Goal: Task Accomplishment & Management: Complete application form

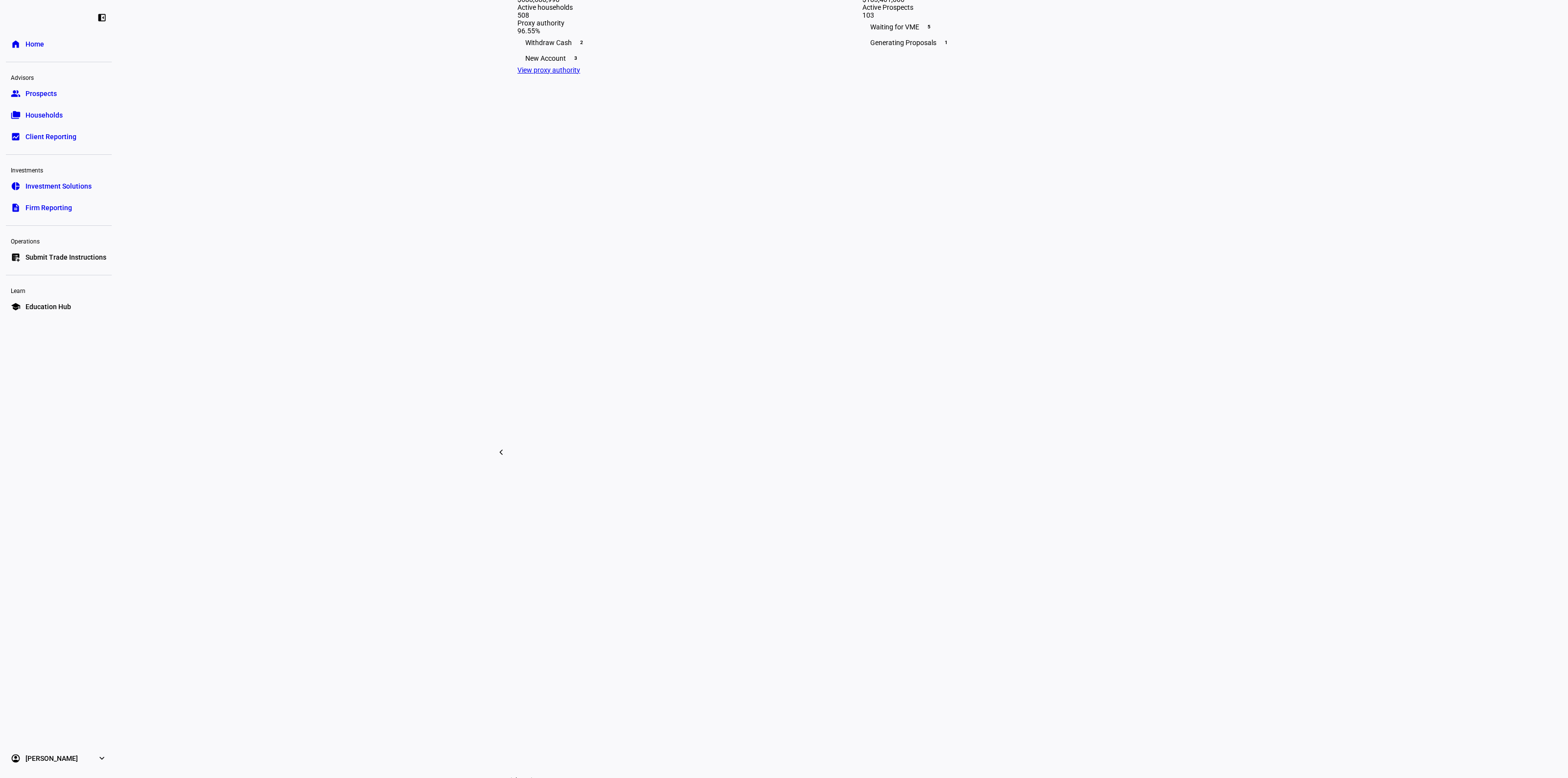
scroll to position [490, 0]
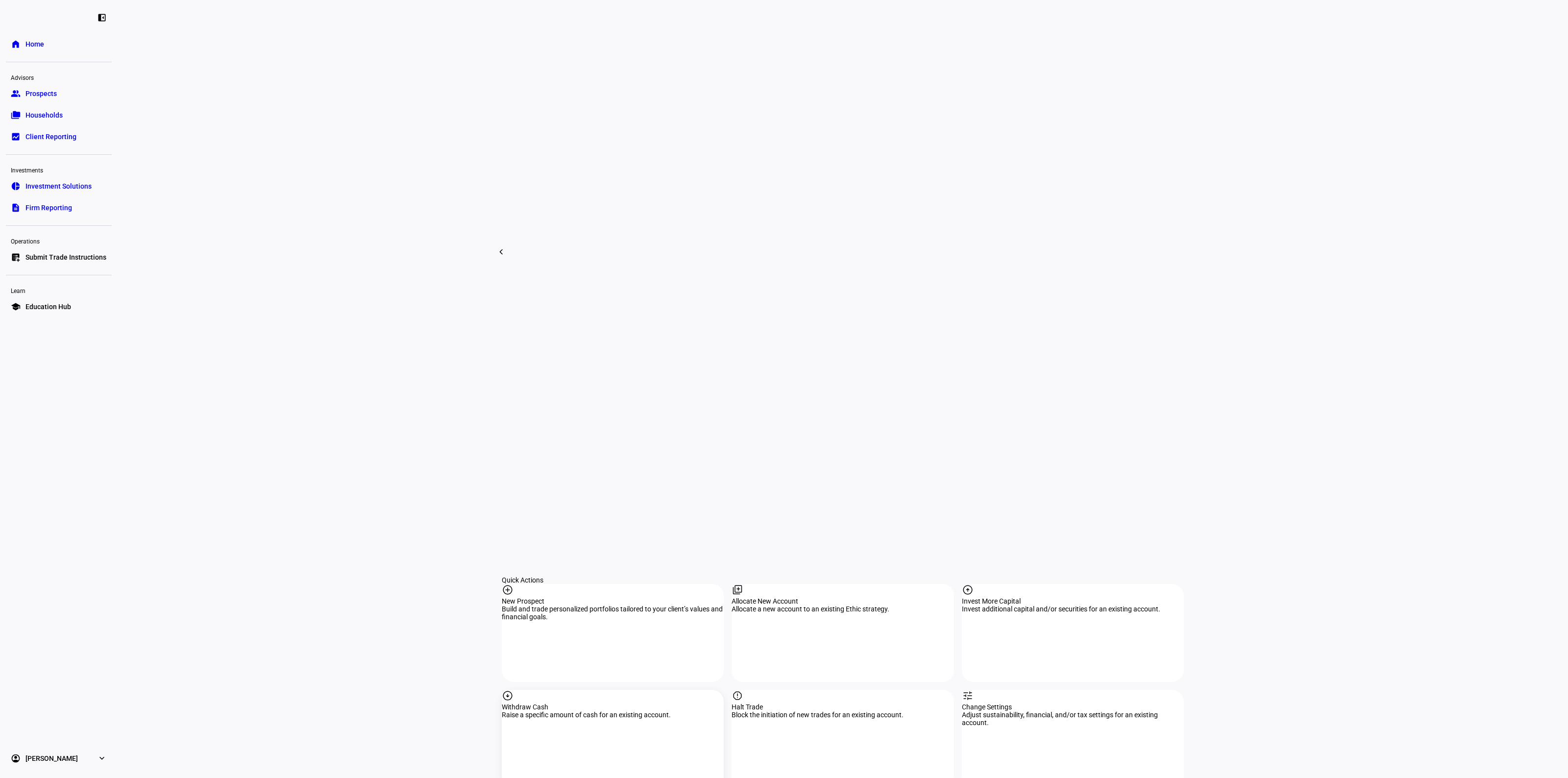
click at [611, 711] on div "Raise a specific amount of cash for an existing account." at bounding box center [612, 715] width 222 height 8
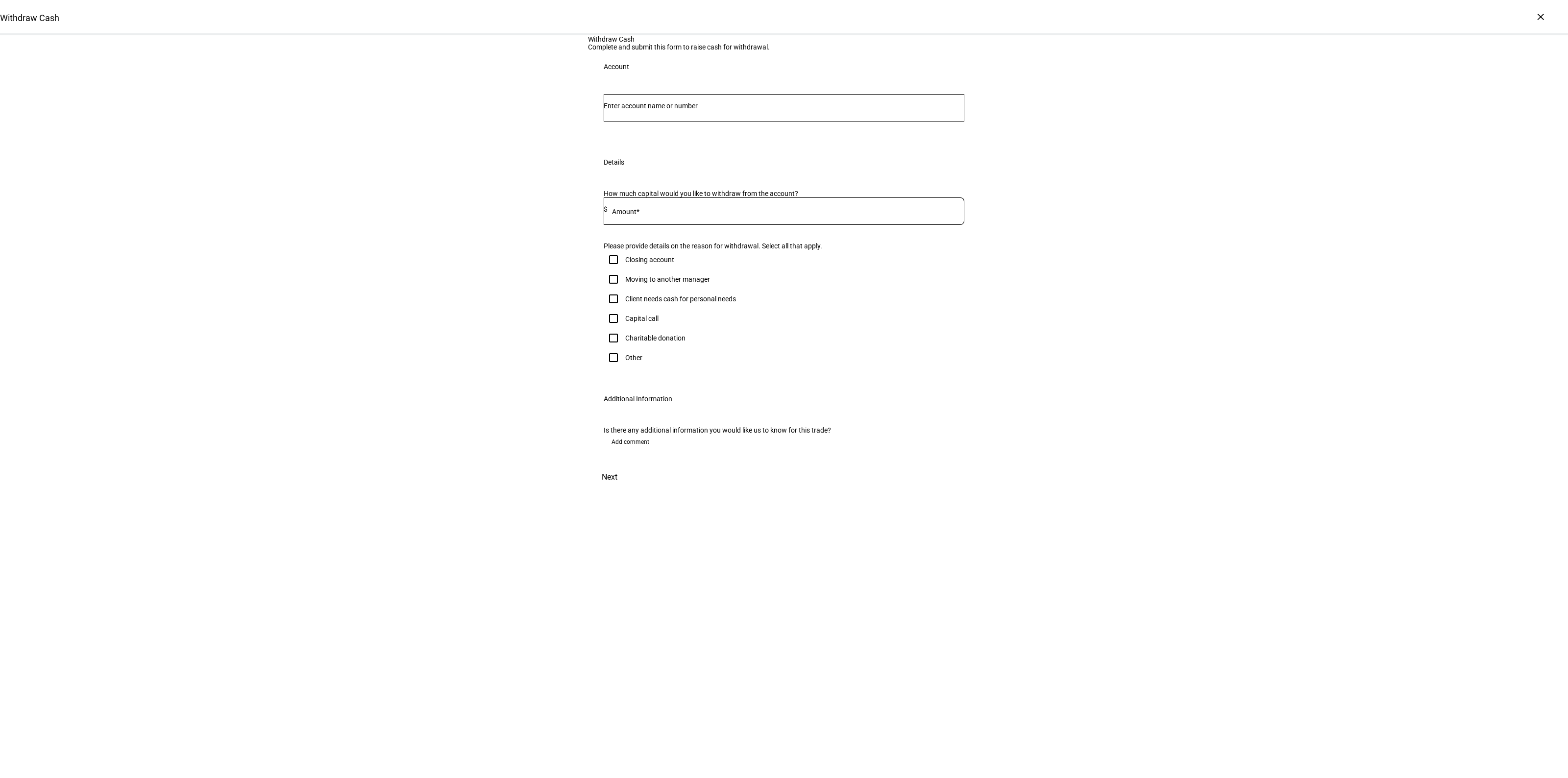
click at [661, 121] on div at bounding box center [784, 108] width 361 height 28
click at [665, 147] on div "Account" at bounding box center [783, 115] width 392 height 64
click at [662, 109] on input "Number" at bounding box center [784, 106] width 361 height 8
type input "[PERSON_NAME]"
click at [636, 258] on span "[PERSON_NAME] Rev Trust &" at bounding box center [694, 255] width 158 height 11
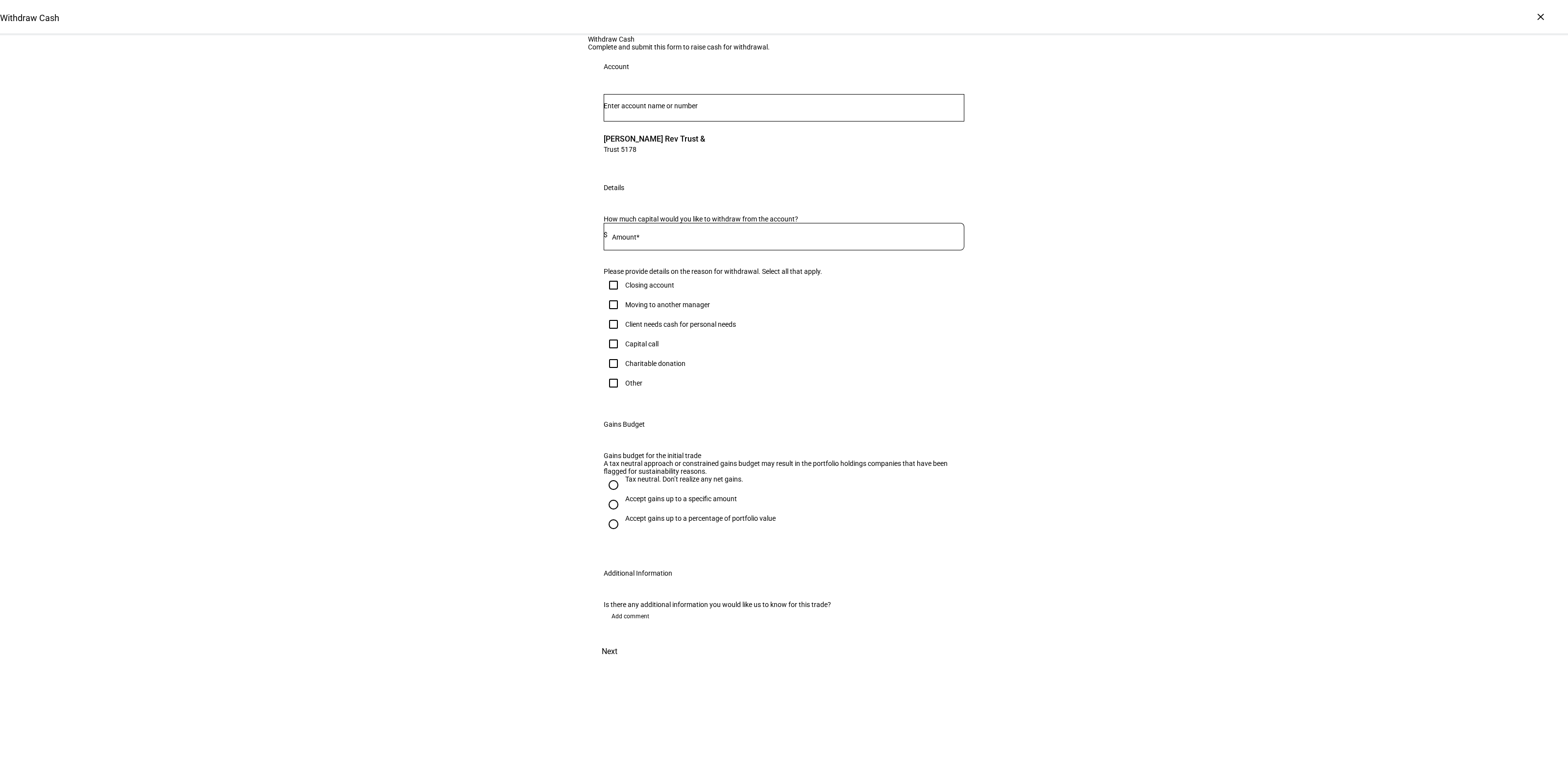
click at [674, 239] on input at bounding box center [785, 234] width 357 height 8
type input "1"
type input "30,000"
click at [667, 328] on div "Client needs cash for personal needs" at bounding box center [680, 324] width 111 height 8
click at [623, 334] on input "Client needs cash for personal needs" at bounding box center [613, 324] width 20 height 20
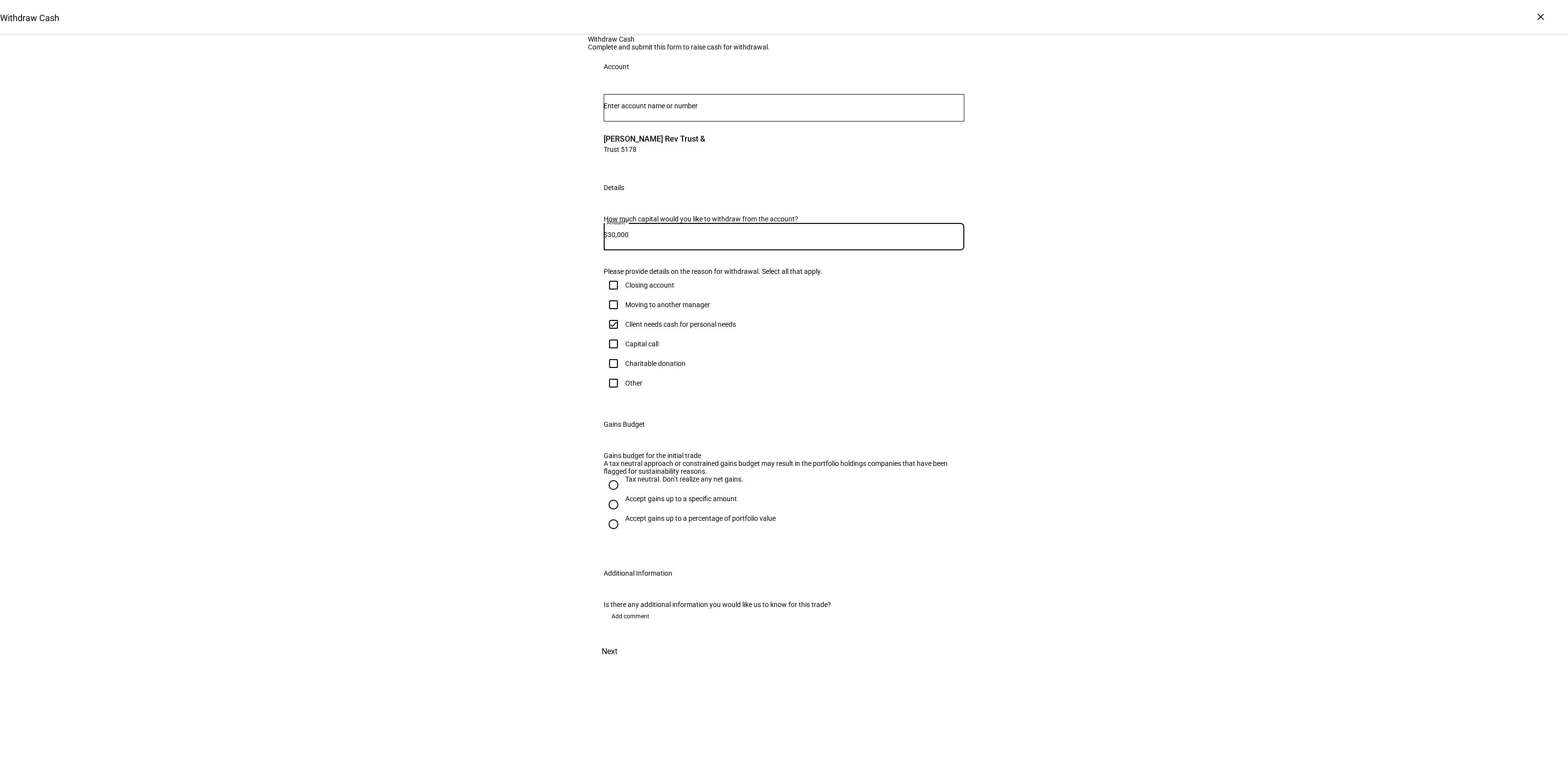
checkbox input "true"
click at [618, 516] on div at bounding box center [613, 504] width 23 height 23
radio input "true"
click at [638, 560] on mat-label "Max gains budget*" at bounding box center [646, 555] width 58 height 8
type input "24,000"
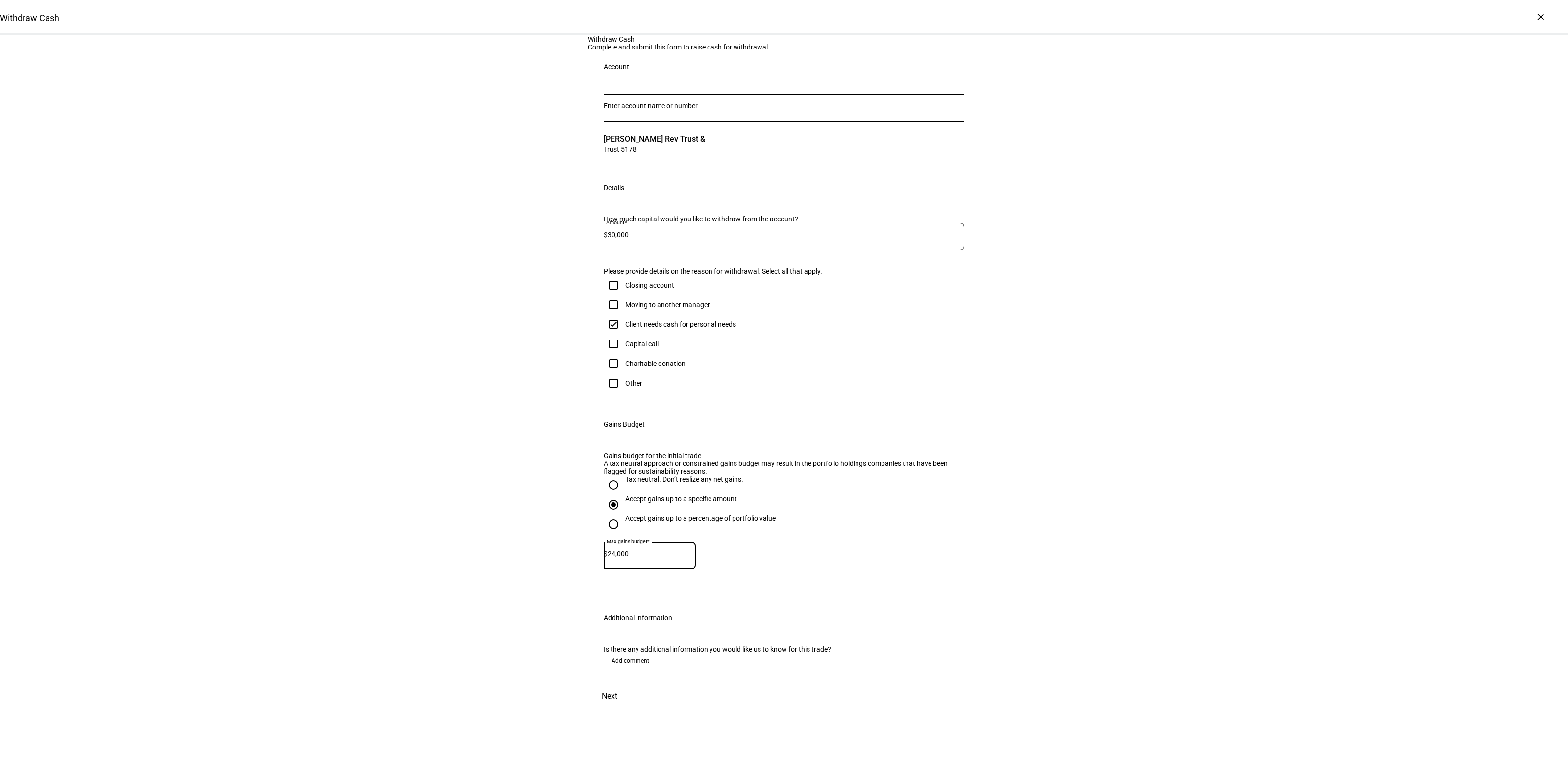
click at [551, 679] on div "Withdraw Cash Complete and submit this form to raise cash for withdrawal. Accou…" at bounding box center [784, 371] width 1568 height 672
click at [618, 708] on span "Next" at bounding box center [609, 696] width 15 height 23
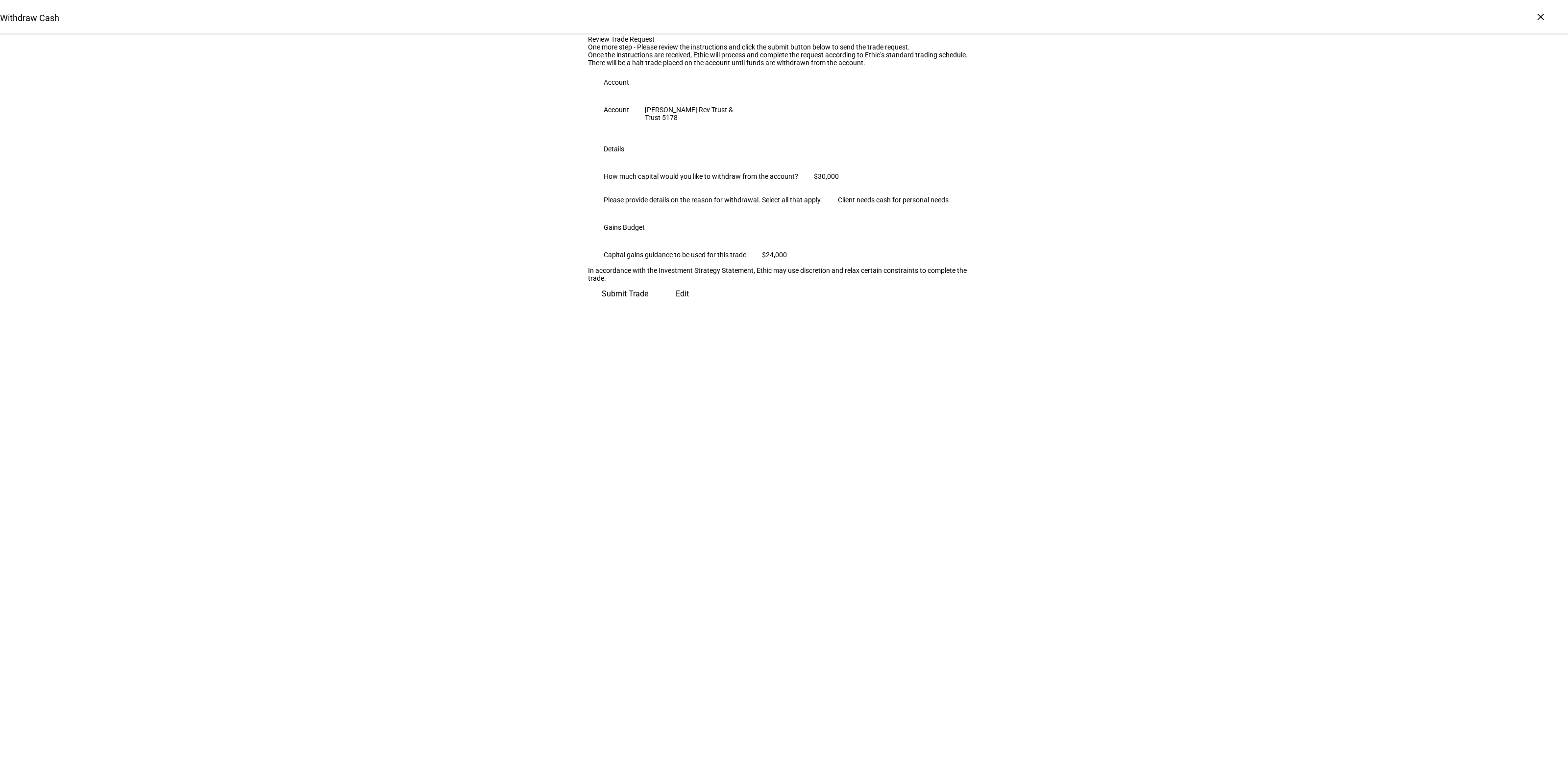
scroll to position [0, 0]
click at [648, 301] on span "Submit Trade" at bounding box center [625, 290] width 47 height 23
